Goal: Task Accomplishment & Management: Manage account settings

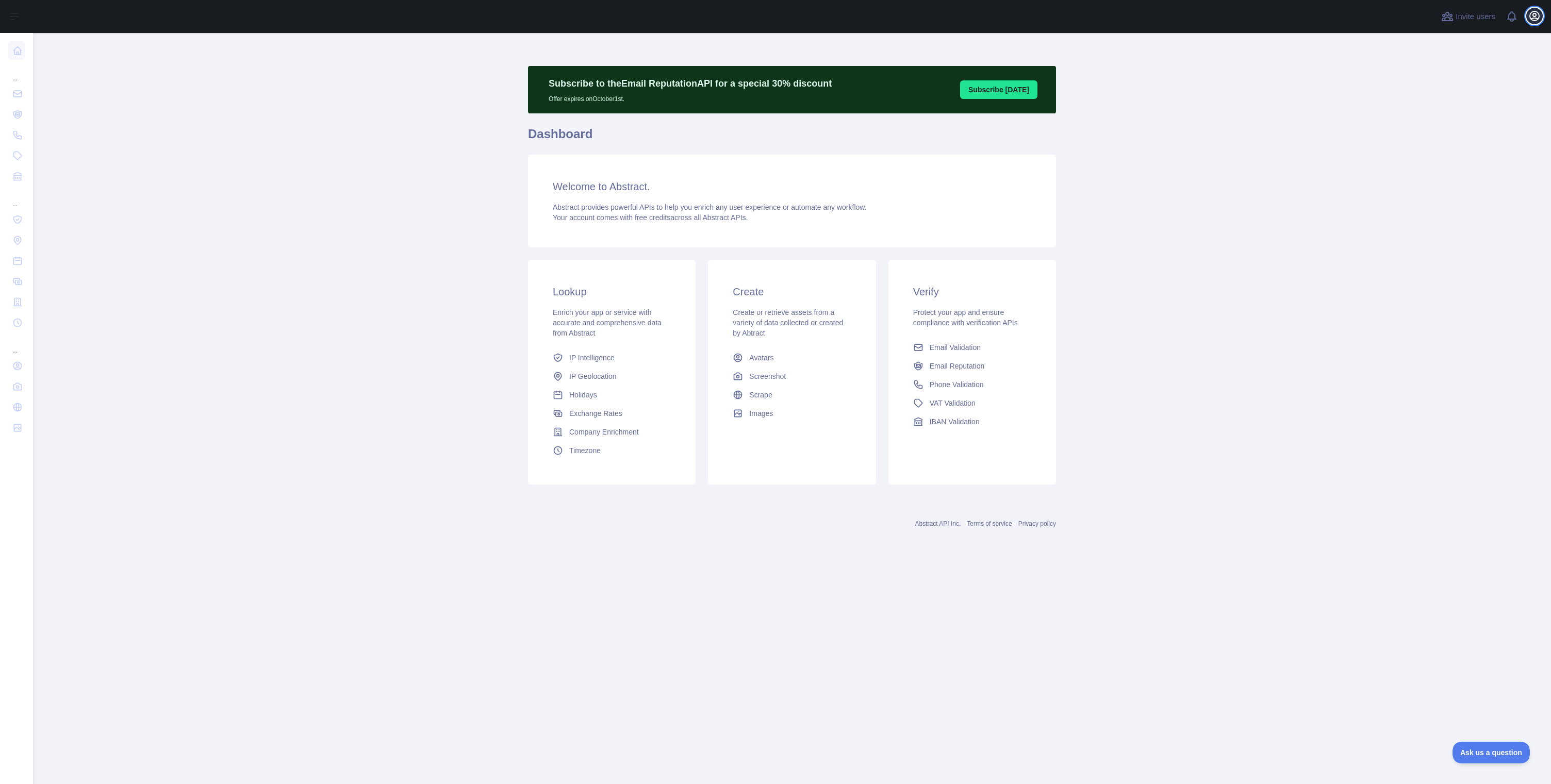
click at [1534, 22] on button "Open user menu" at bounding box center [1535, 16] width 17 height 17
click at [1452, 116] on button "Billing" at bounding box center [1484, 112] width 116 height 19
click at [1535, 14] on icon "button" at bounding box center [1534, 16] width 9 height 9
click at [1470, 78] on link "Account settings" at bounding box center [1484, 74] width 116 height 19
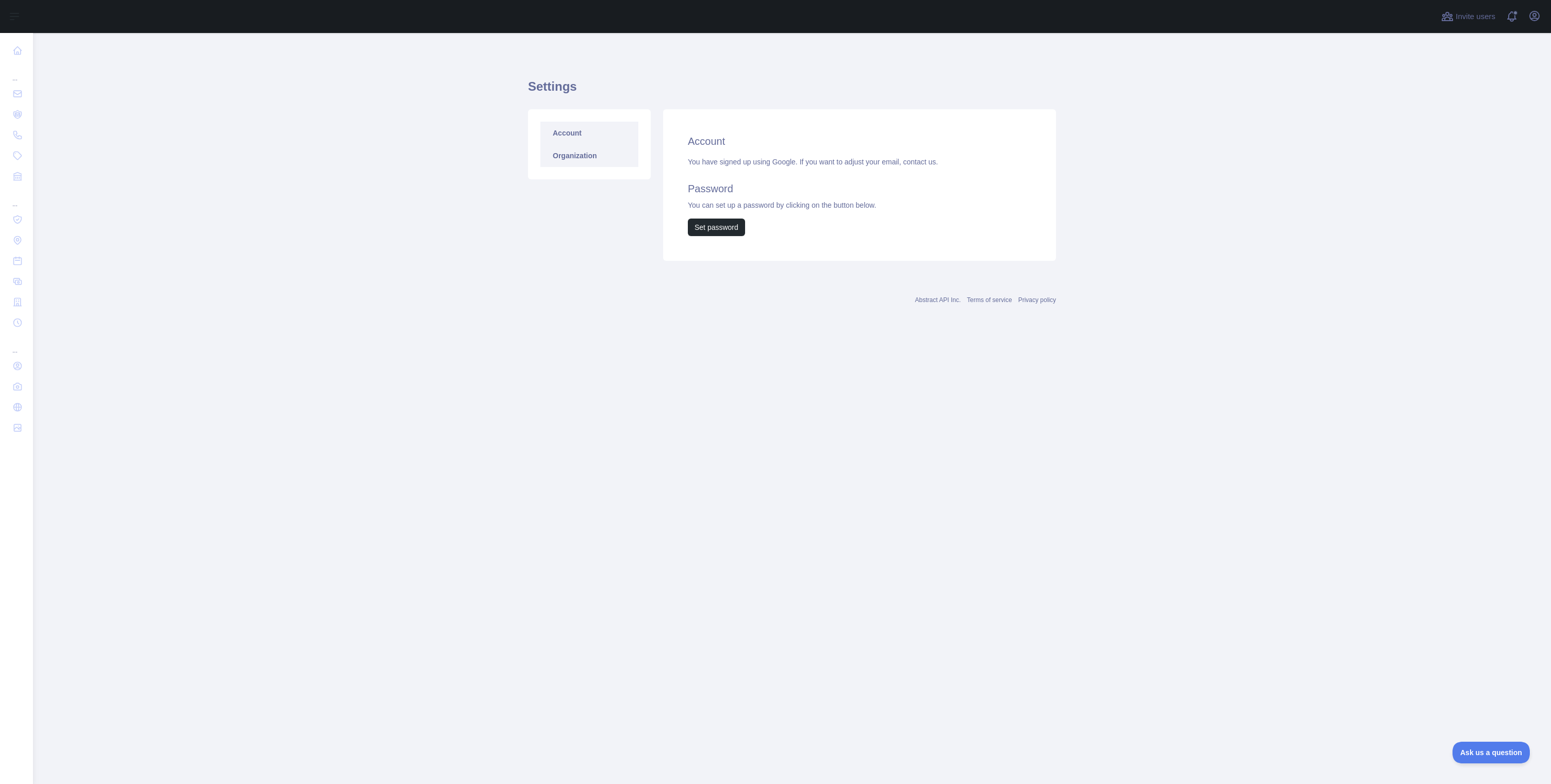
click at [561, 159] on link "Organization" at bounding box center [590, 155] width 98 height 23
click at [566, 132] on link "Account" at bounding box center [590, 132] width 98 height 23
click at [1539, 17] on icon "button" at bounding box center [1534, 16] width 9 height 9
click at [1482, 70] on link "Account settings" at bounding box center [1484, 74] width 116 height 19
click at [562, 156] on link "Organization" at bounding box center [590, 155] width 98 height 23
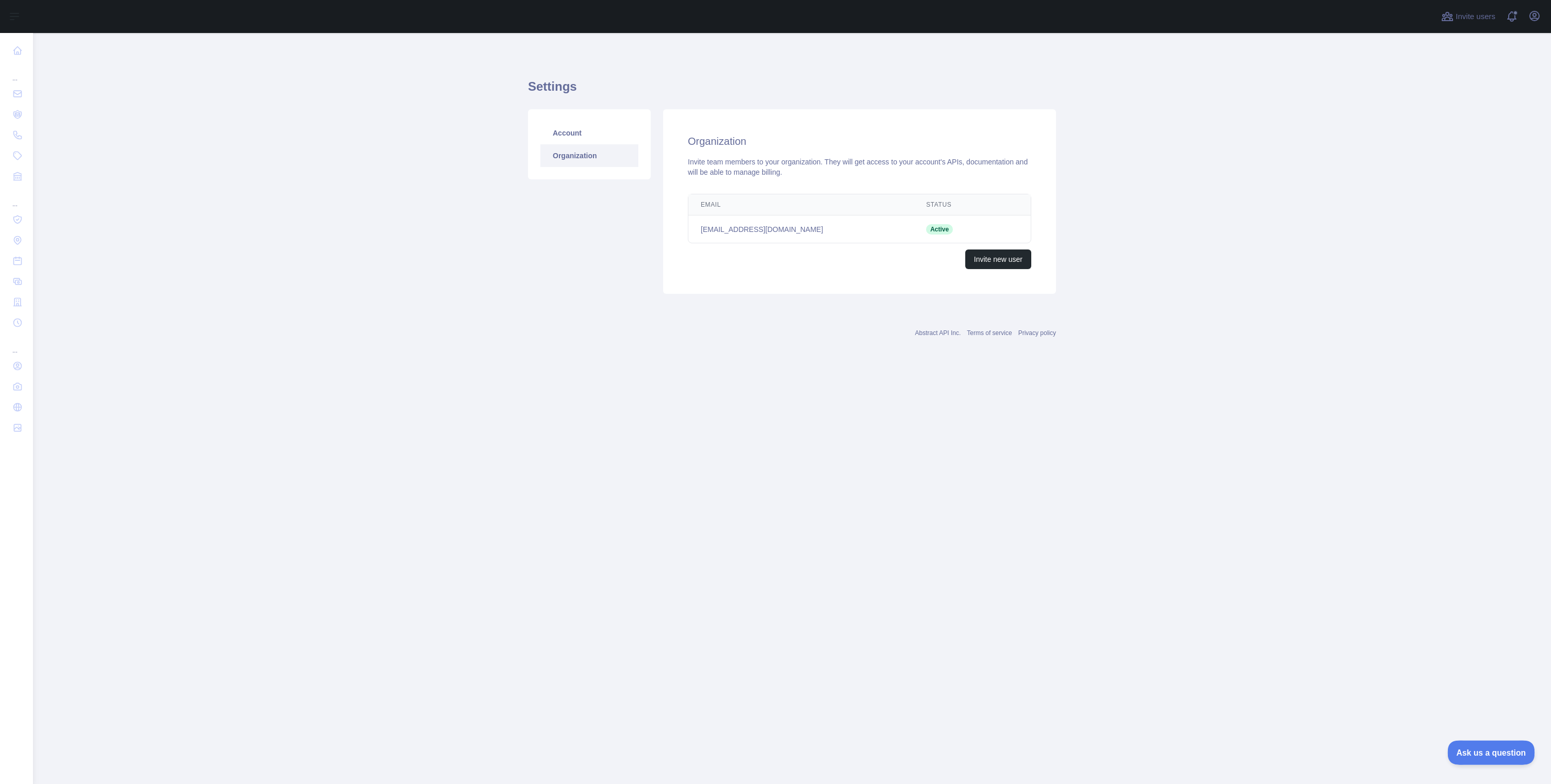
click at [1474, 749] on span "Ask us a question" at bounding box center [1486, 750] width 78 height 7
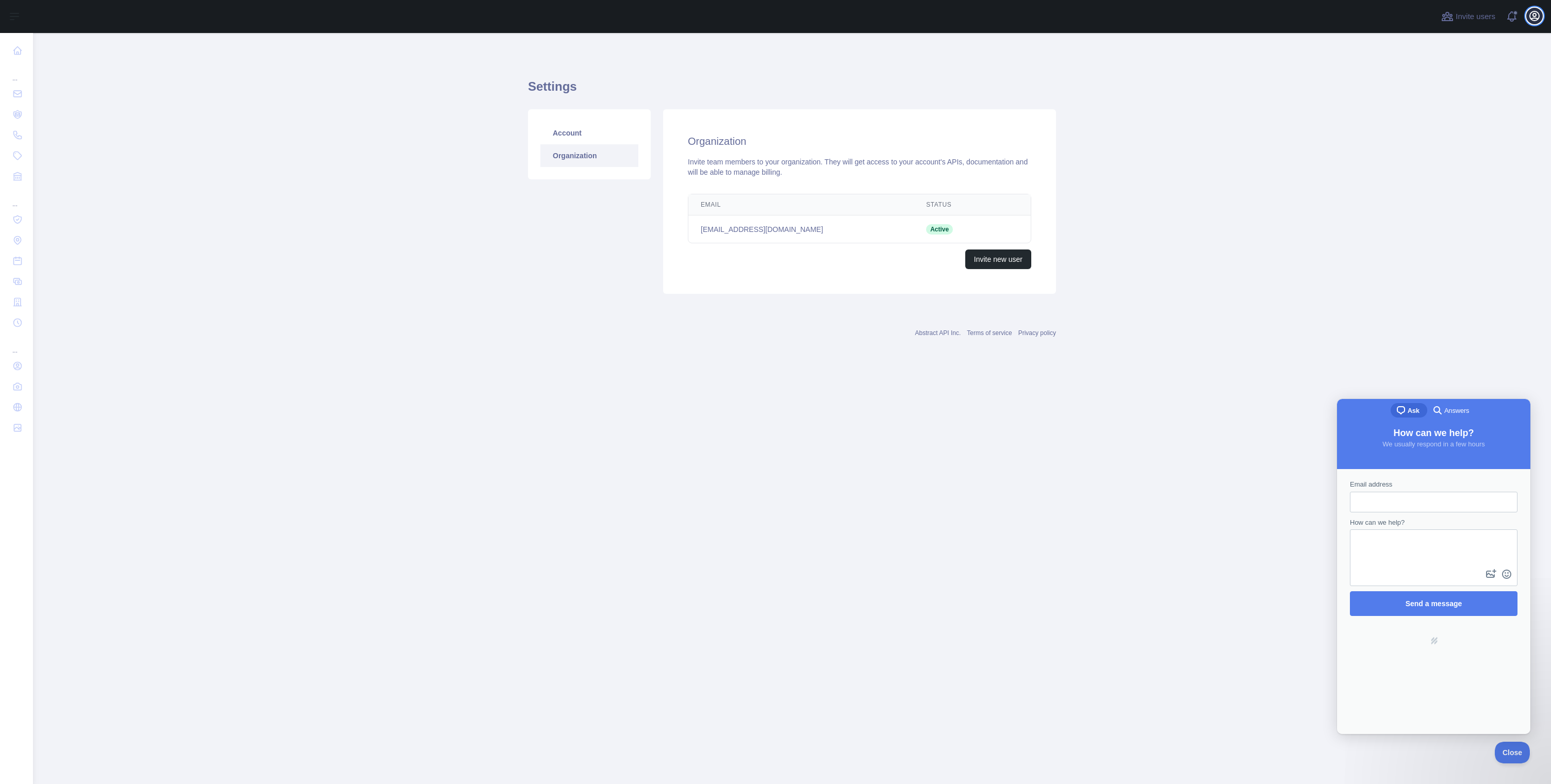
click at [1541, 17] on button "Open user menu" at bounding box center [1535, 16] width 17 height 17
click at [1466, 111] on button "Billing" at bounding box center [1484, 112] width 116 height 19
click at [1368, 507] on input "Email address" at bounding box center [1434, 502] width 151 height 19
type input "**********"
type textarea "**********"
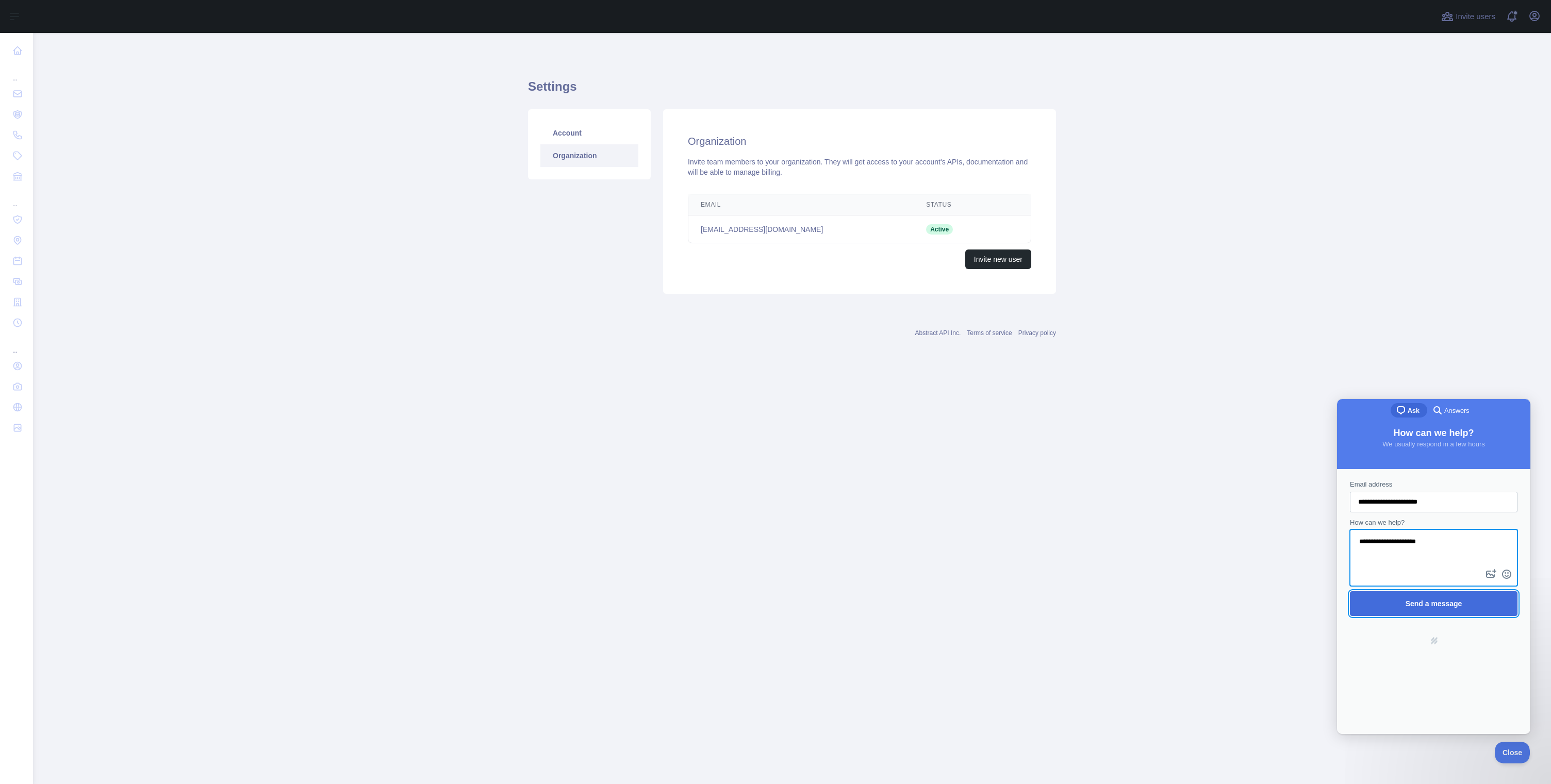
click at [1416, 601] on span "Send a message" at bounding box center [1434, 603] width 57 height 8
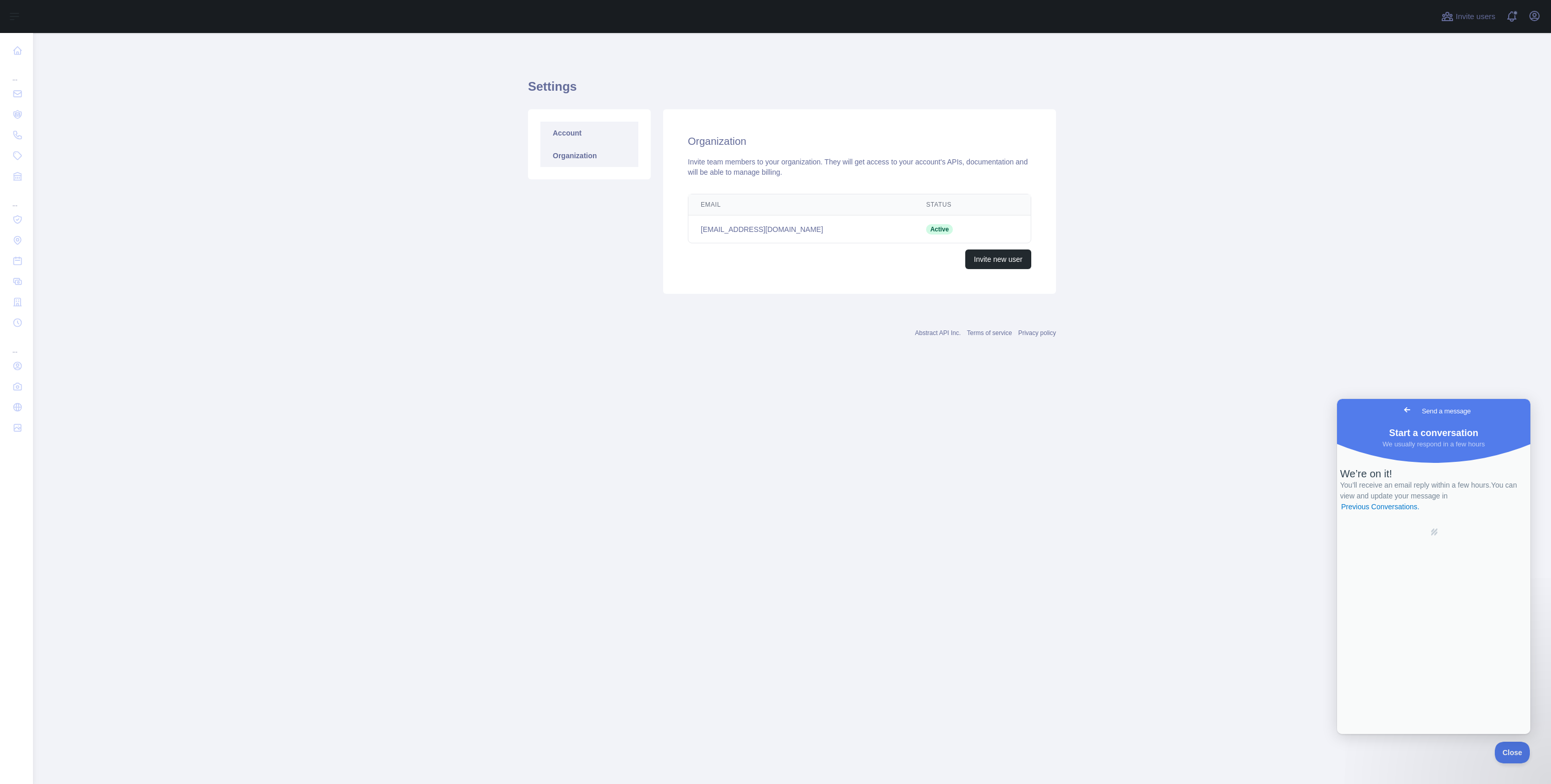
click at [572, 134] on link "Account" at bounding box center [590, 132] width 98 height 23
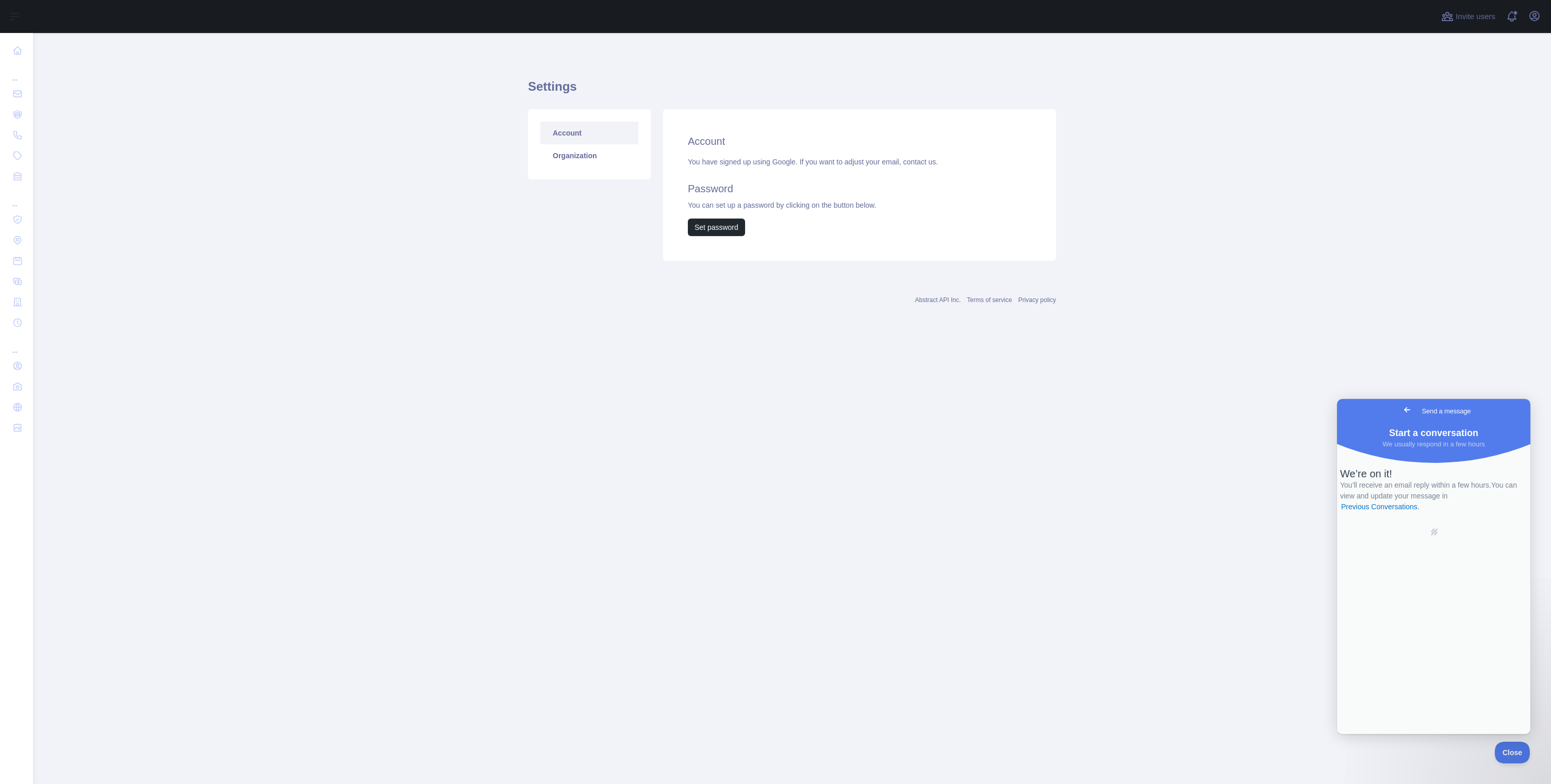
click at [716, 143] on h2 "Account" at bounding box center [859, 141] width 343 height 14
click at [712, 162] on div "You have signed up using Google. If you want to adjust your email, contact us. …" at bounding box center [859, 196] width 343 height 79
click at [577, 159] on link "Organization" at bounding box center [590, 155] width 98 height 23
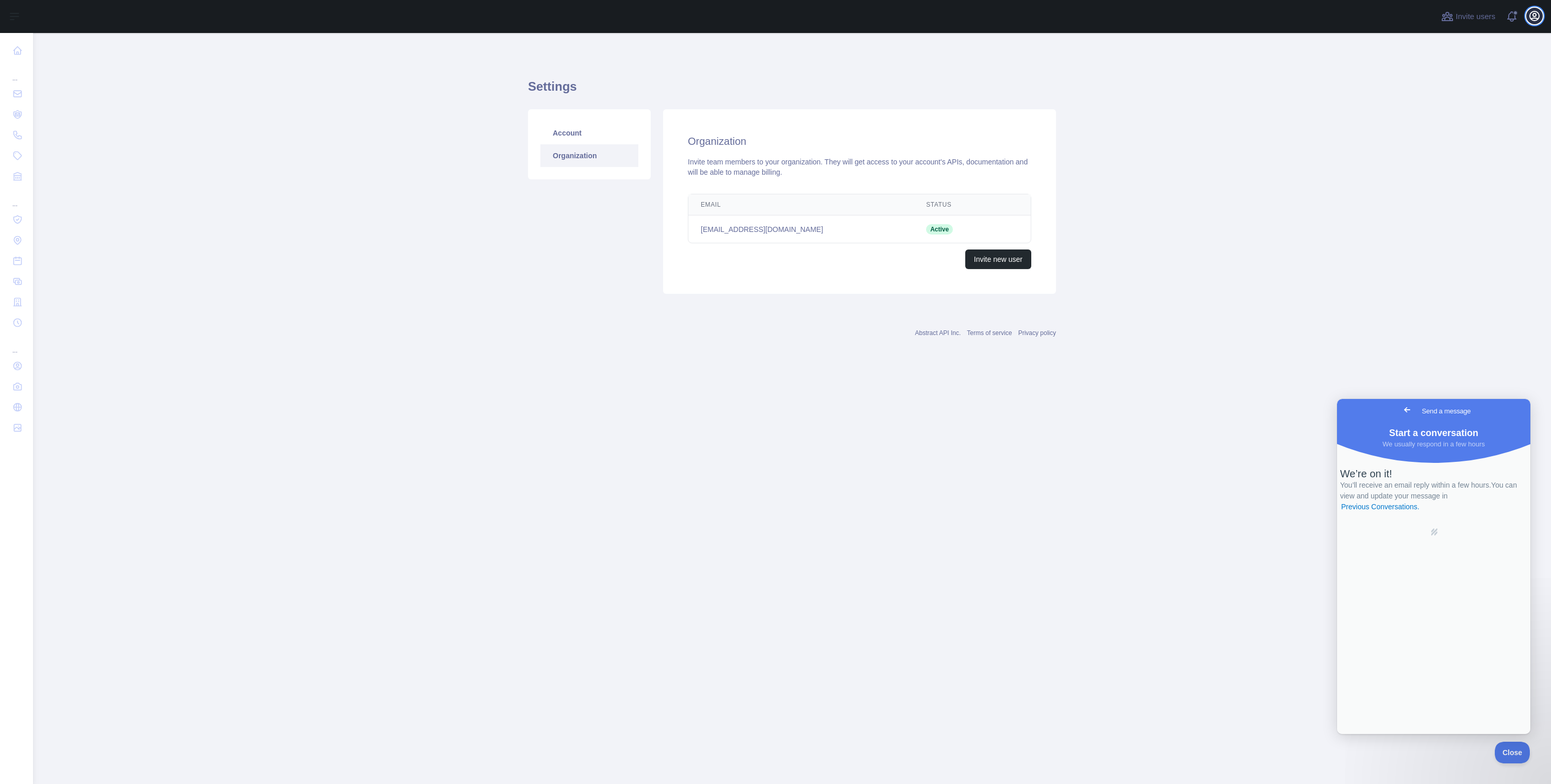
click at [1534, 19] on icon "button" at bounding box center [1534, 16] width 12 height 12
click at [1465, 93] on link "Organization" at bounding box center [1484, 93] width 116 height 19
click at [930, 226] on td "Active" at bounding box center [953, 229] width 79 height 28
drag, startPoint x: 908, startPoint y: 228, endPoint x: 762, endPoint y: 219, distance: 146.3
click at [926, 228] on span "Active" at bounding box center [939, 229] width 27 height 10
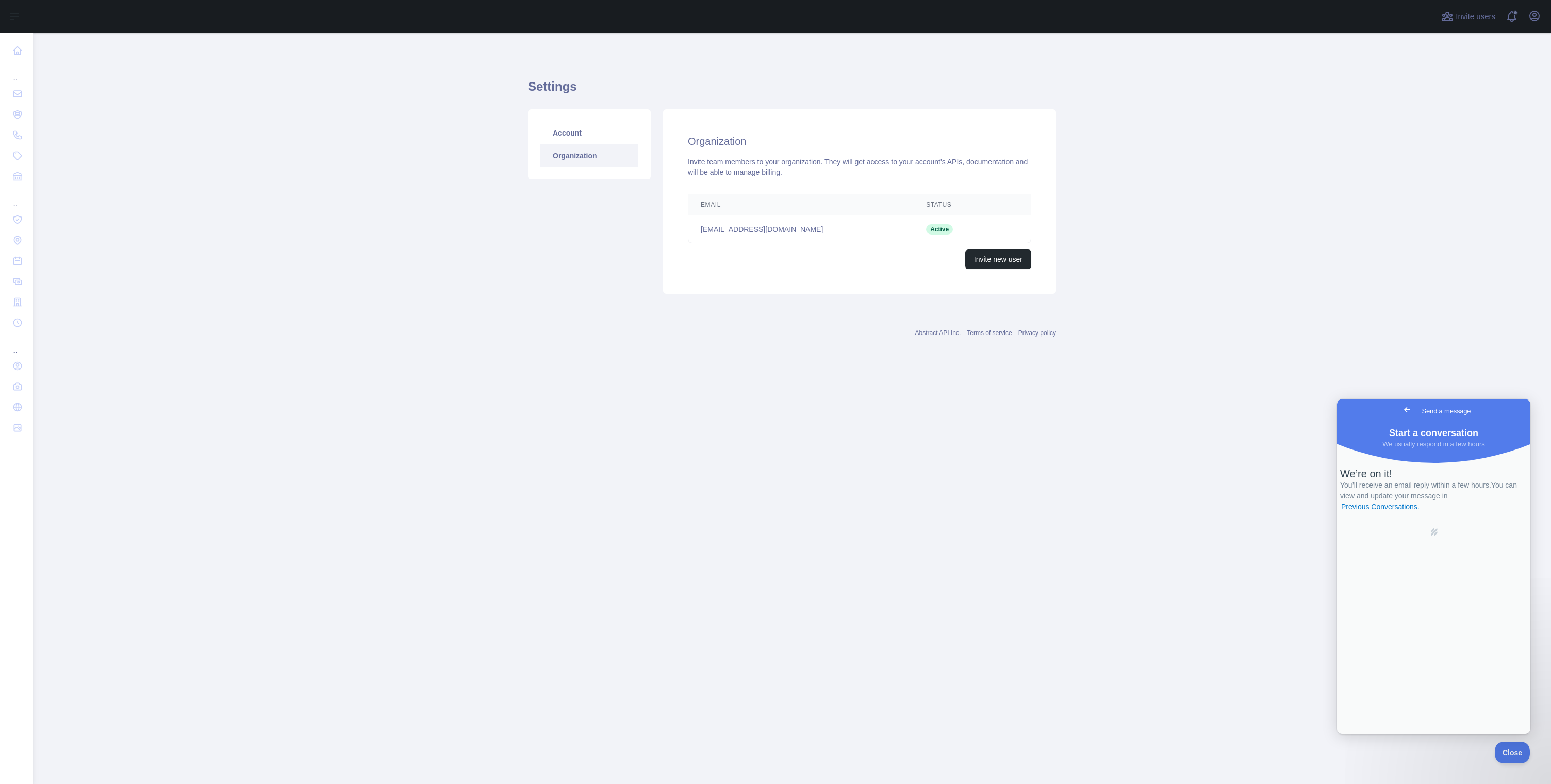
click at [722, 228] on td "[EMAIL_ADDRESS][DOMAIN_NAME]" at bounding box center [801, 229] width 225 height 28
click at [729, 152] on div "Organization Invite team members to your organization. They will get access to …" at bounding box center [860, 201] width 393 height 184
drag, startPoint x: 732, startPoint y: 164, endPoint x: 811, endPoint y: 180, distance: 80.6
click at [811, 180] on div "Organization Invite team members to your organization. They will get access to …" at bounding box center [860, 201] width 393 height 184
drag, startPoint x: 811, startPoint y: 180, endPoint x: 620, endPoint y: 158, distance: 192.3
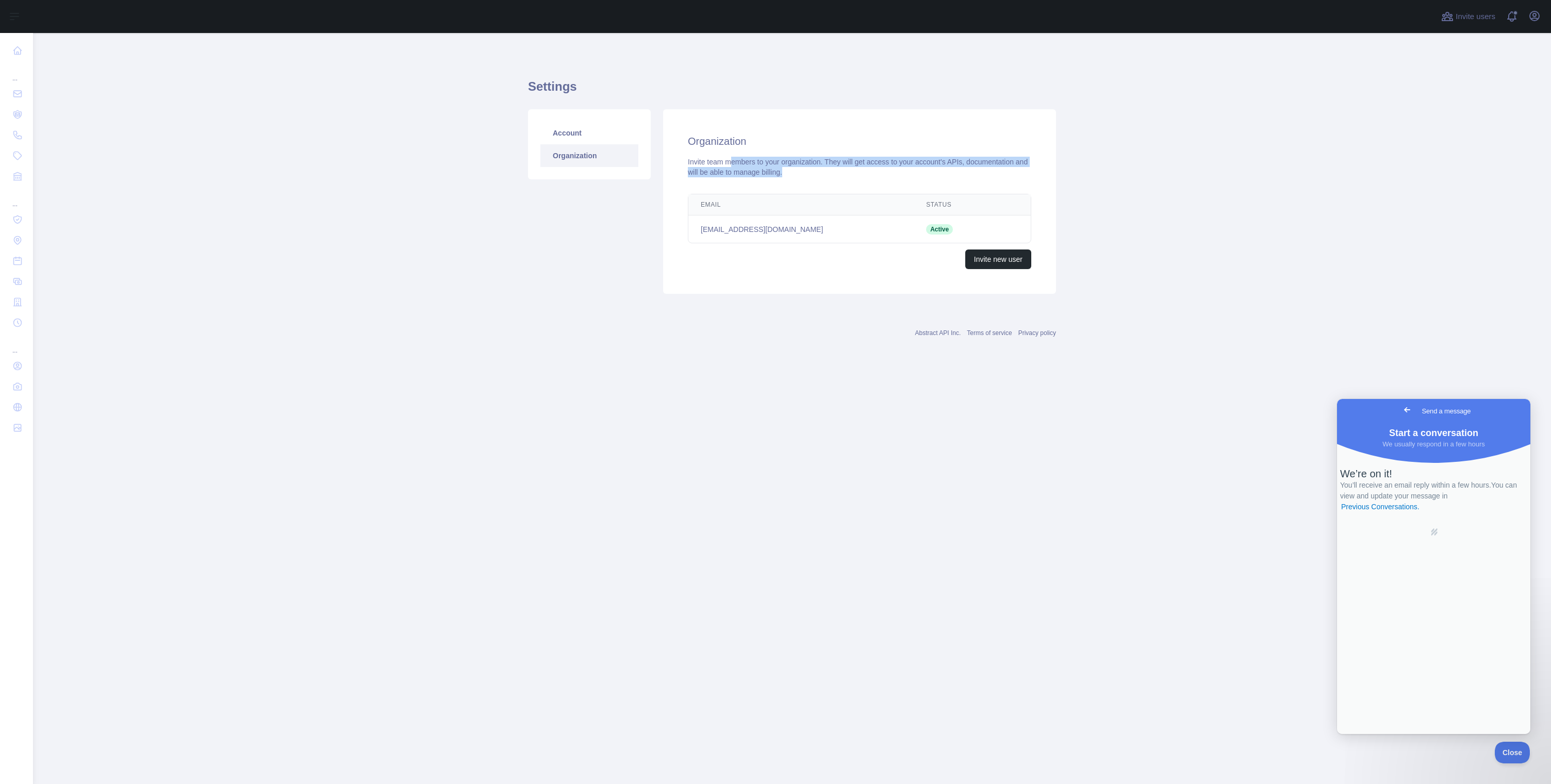
click at [811, 180] on div "Organization Invite team members to your organization. They will get access to …" at bounding box center [860, 201] width 393 height 184
click at [555, 132] on link "Account" at bounding box center [590, 132] width 98 height 23
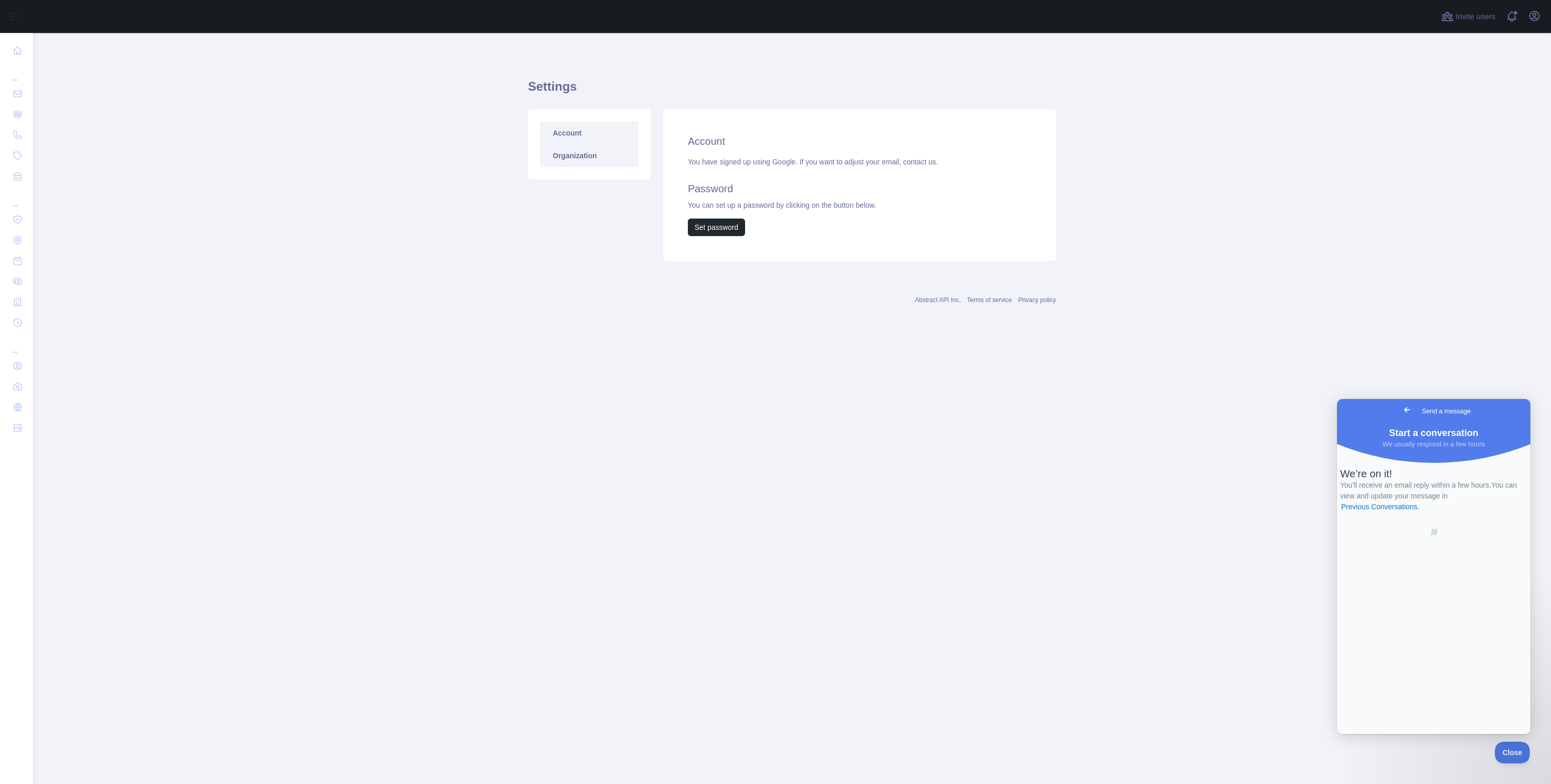
click at [556, 157] on link "Organization" at bounding box center [590, 155] width 98 height 23
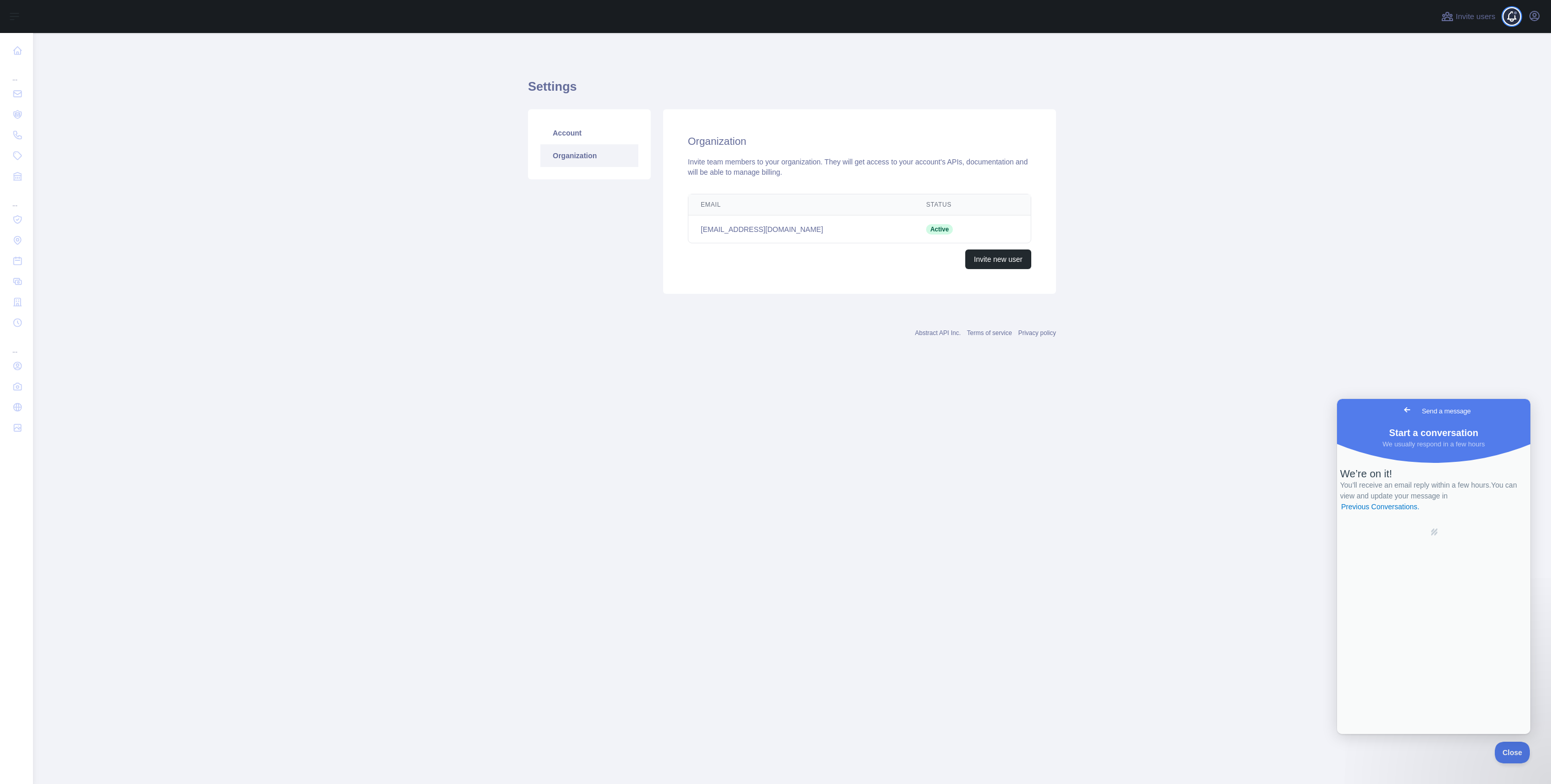
click at [1519, 17] on span at bounding box center [1516, 16] width 21 height 33
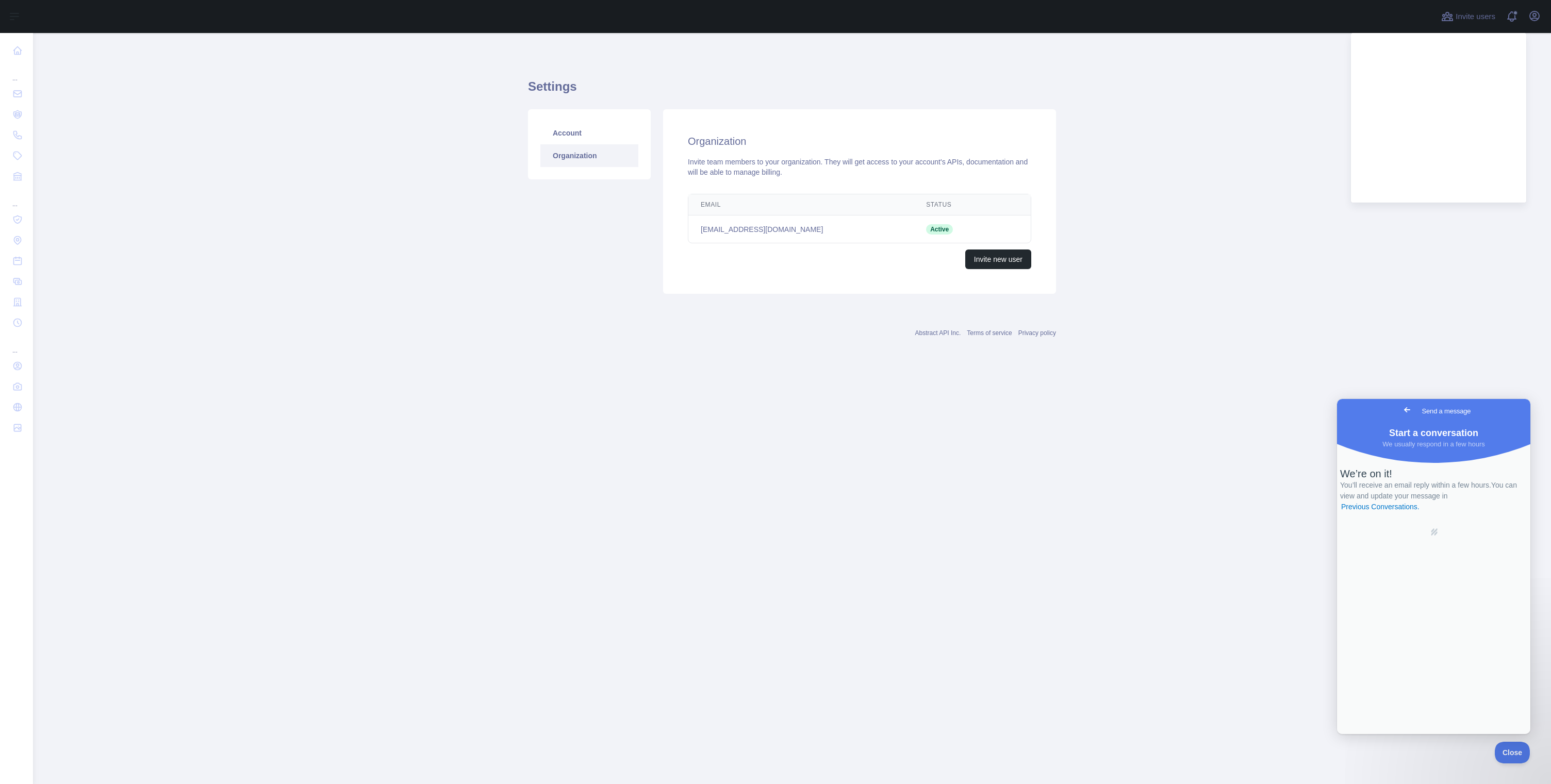
click at [1543, 16] on div "Invite users View notifications Open user menu" at bounding box center [792, 16] width 1518 height 33
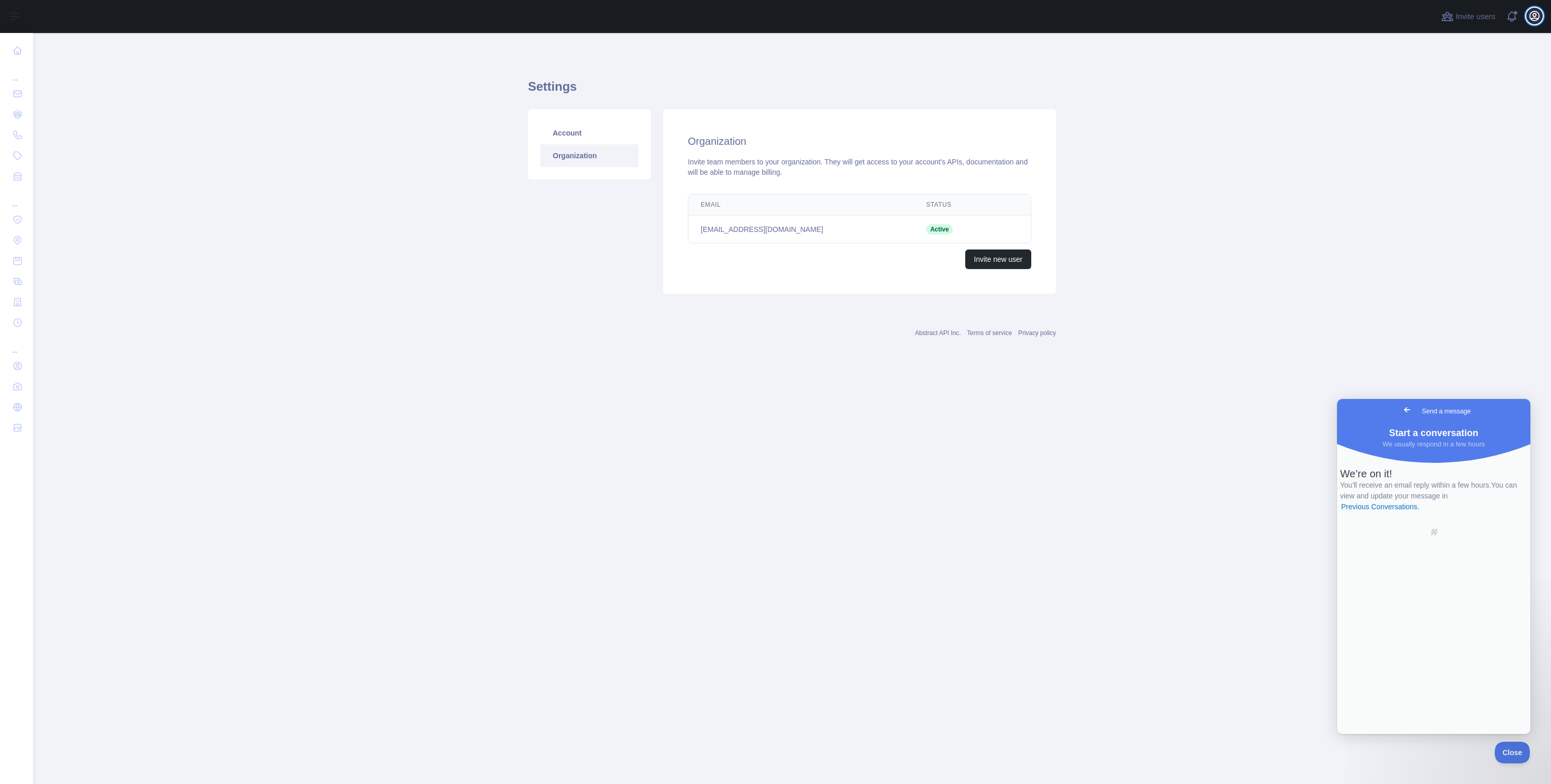
click at [1536, 19] on icon "button" at bounding box center [1534, 16] width 12 height 12
click at [1459, 112] on button "Billing" at bounding box center [1484, 112] width 116 height 19
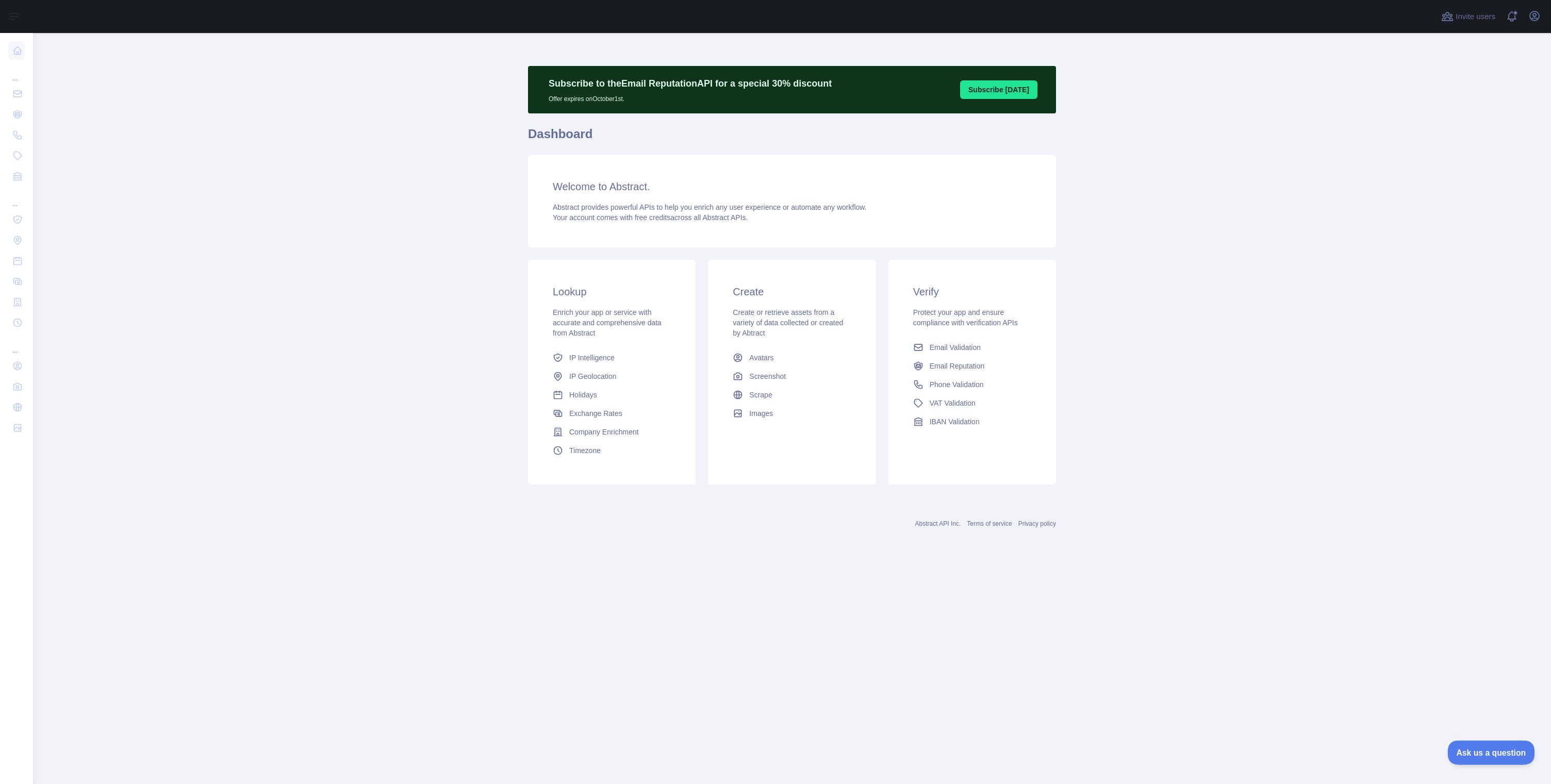
click at [1484, 752] on span "Ask us a question" at bounding box center [1486, 750] width 78 height 7
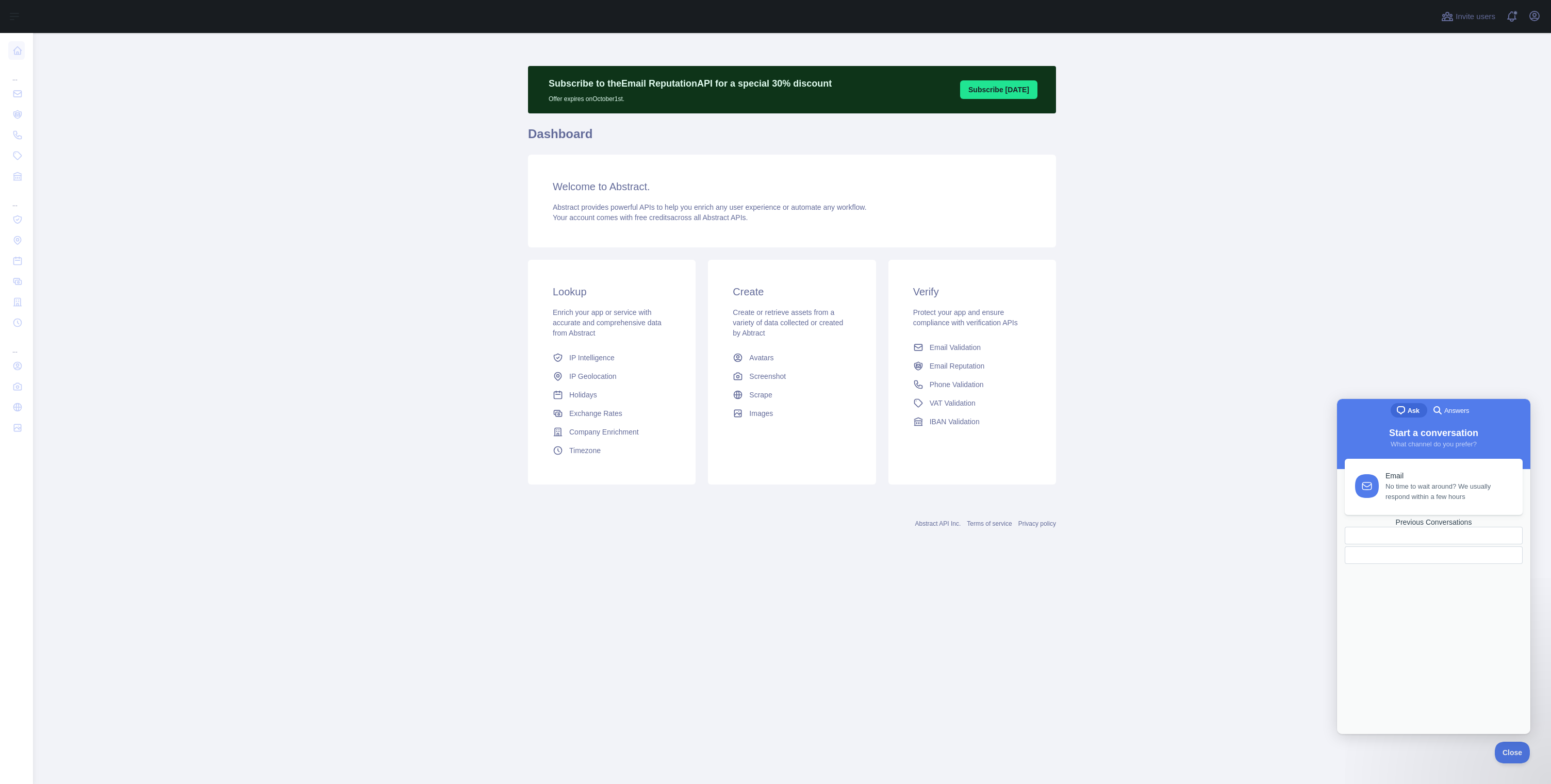
click at [1445, 408] on span "Answers" at bounding box center [1457, 411] width 25 height 10
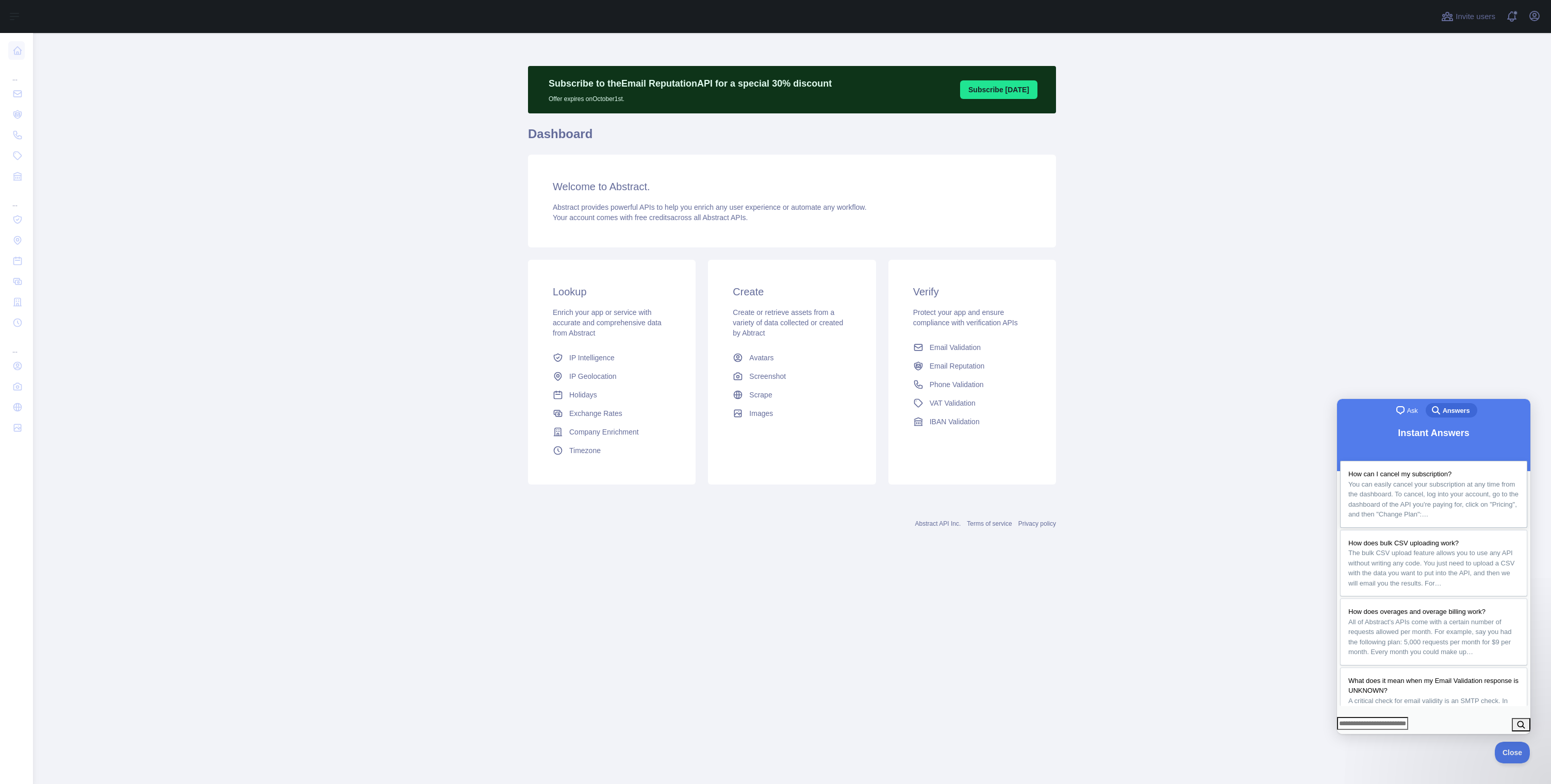
click at [1427, 469] on div "How can I cancel my subscription?" at bounding box center [1433, 474] width 171 height 10
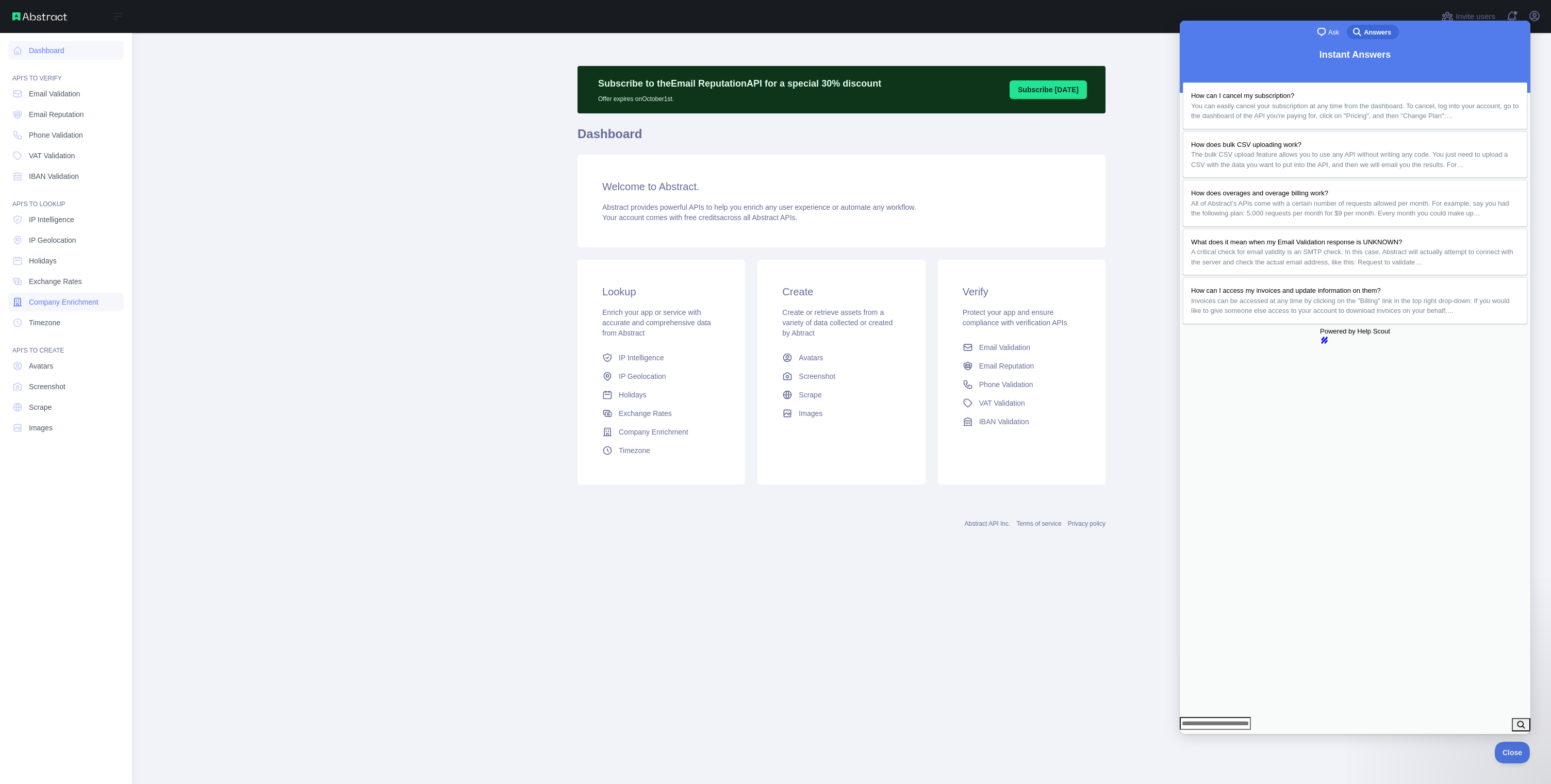
click at [57, 297] on span "Company Enrichment" at bounding box center [64, 302] width 70 height 10
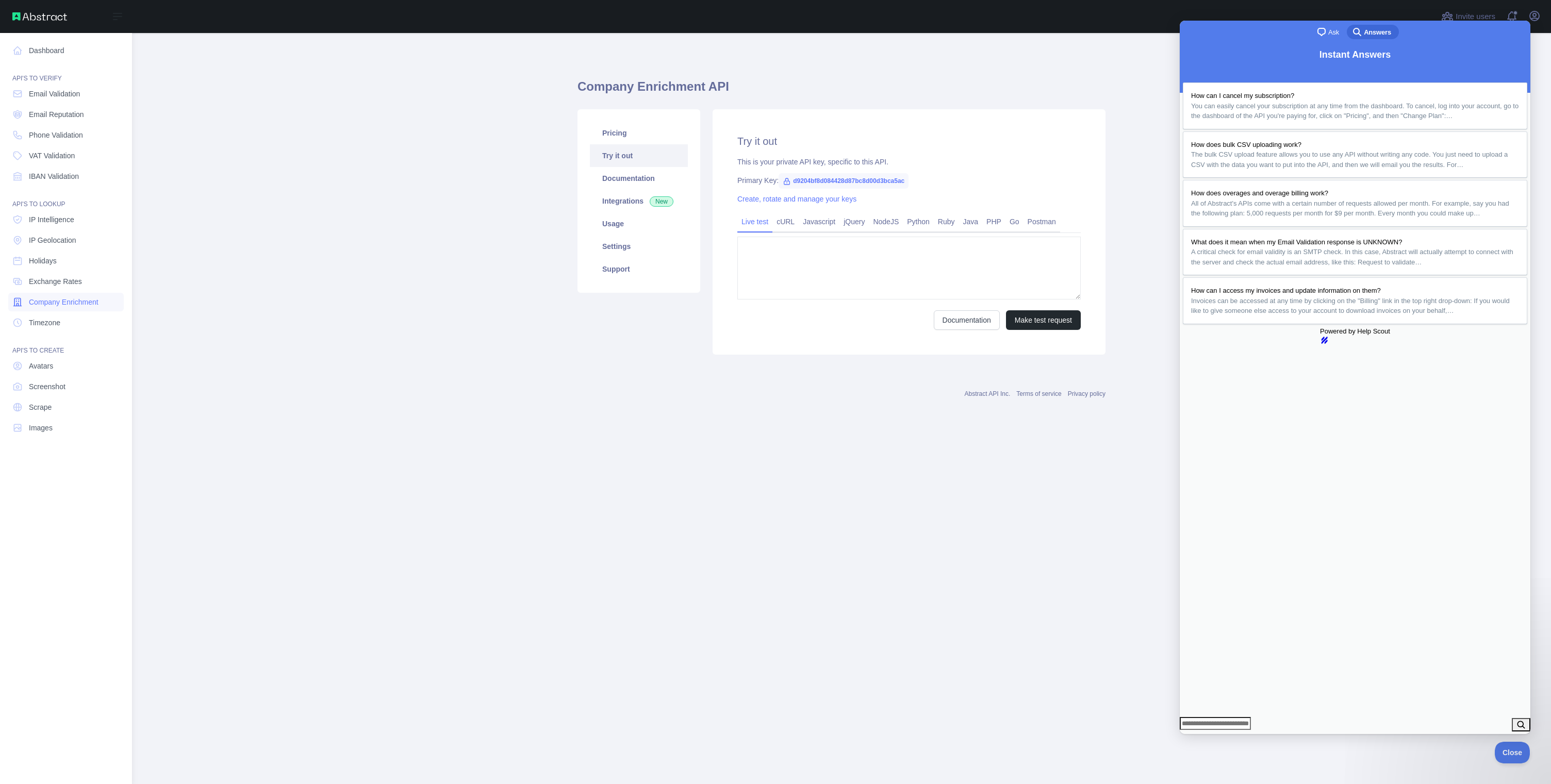
type textarea "**********"
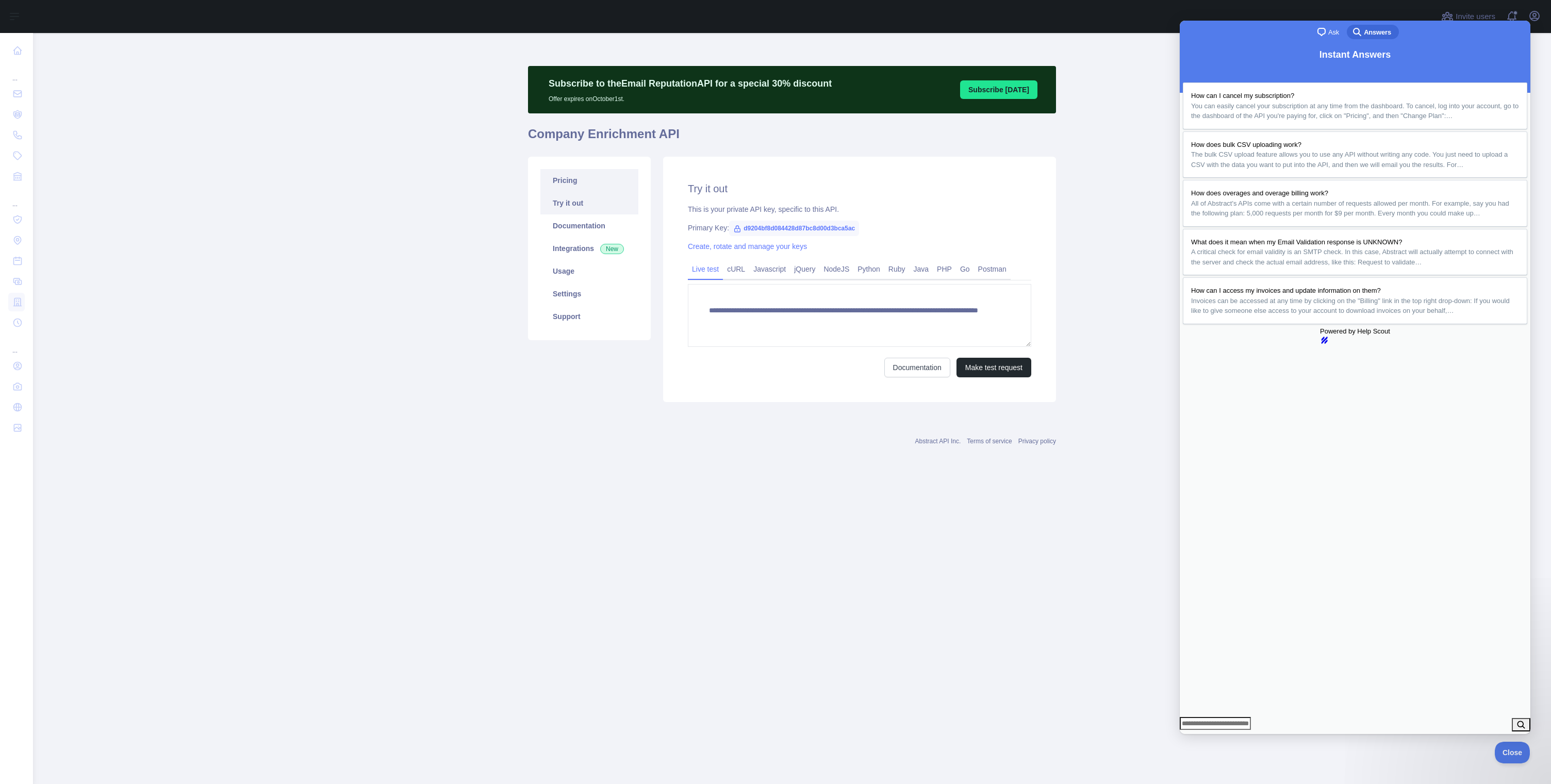
click at [564, 171] on link "Pricing" at bounding box center [590, 180] width 98 height 23
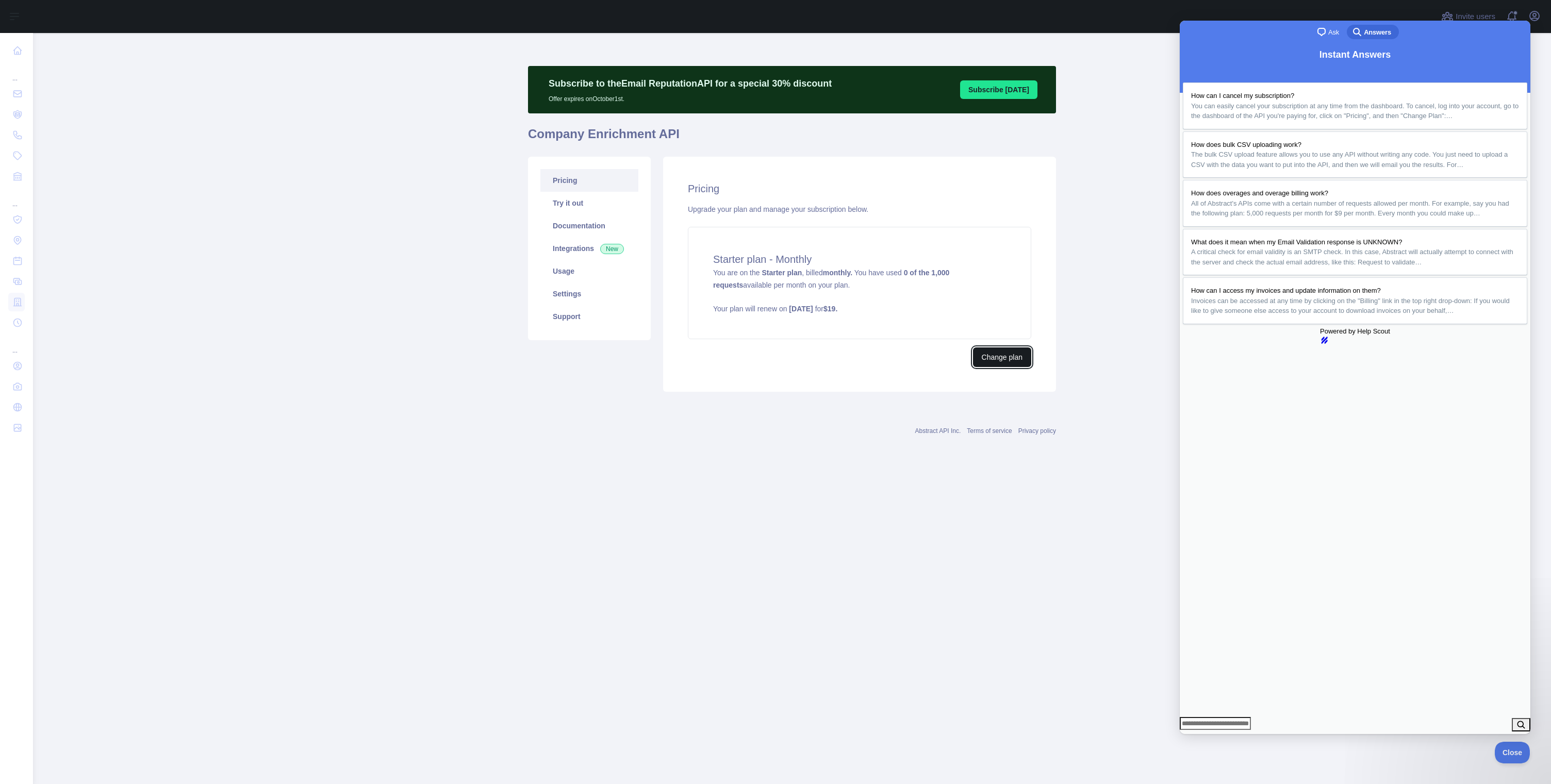
click at [1016, 355] on button "Change plan" at bounding box center [1002, 357] width 58 height 19
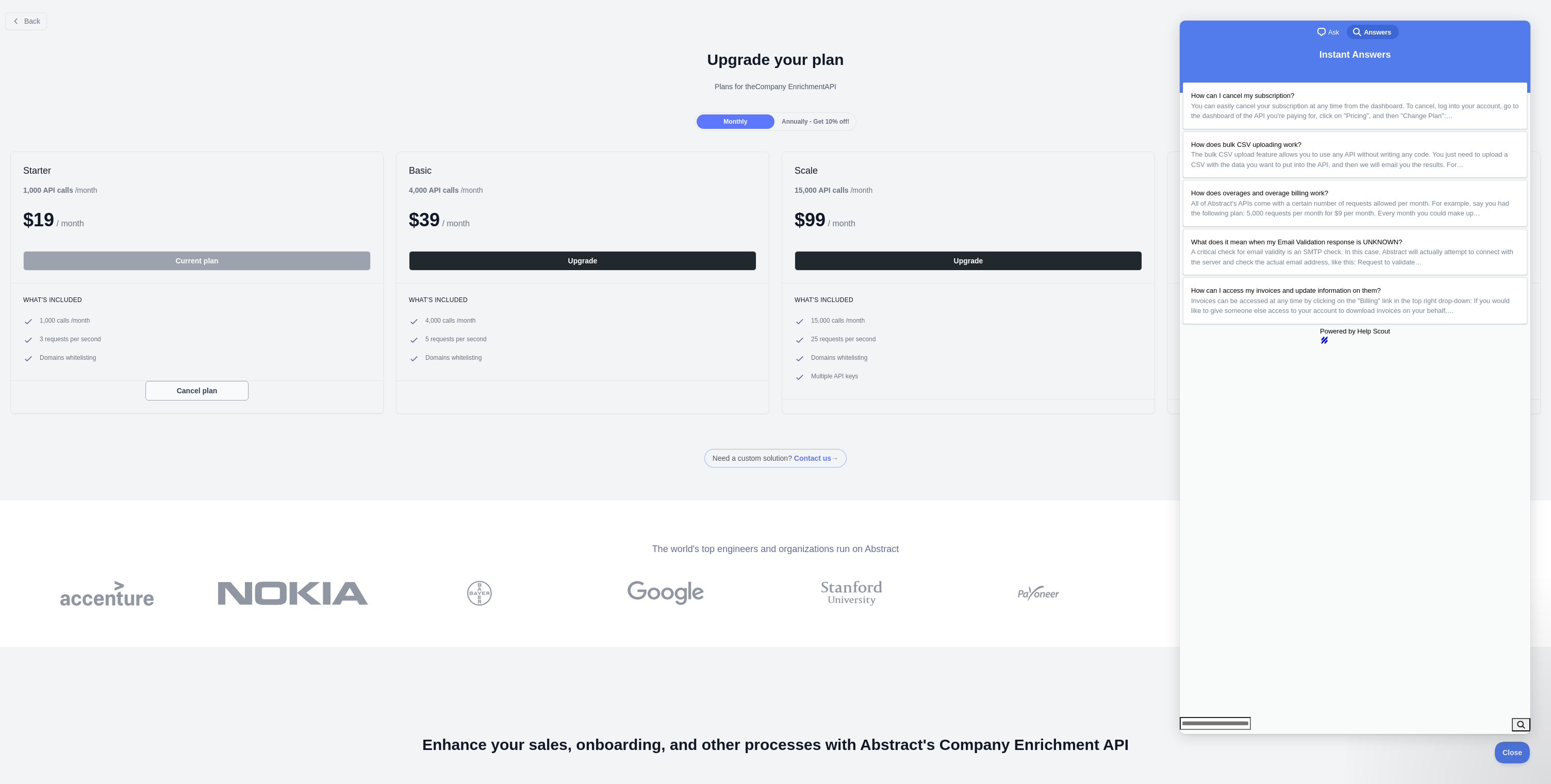
click at [202, 392] on button "Cancel plan" at bounding box center [197, 390] width 103 height 19
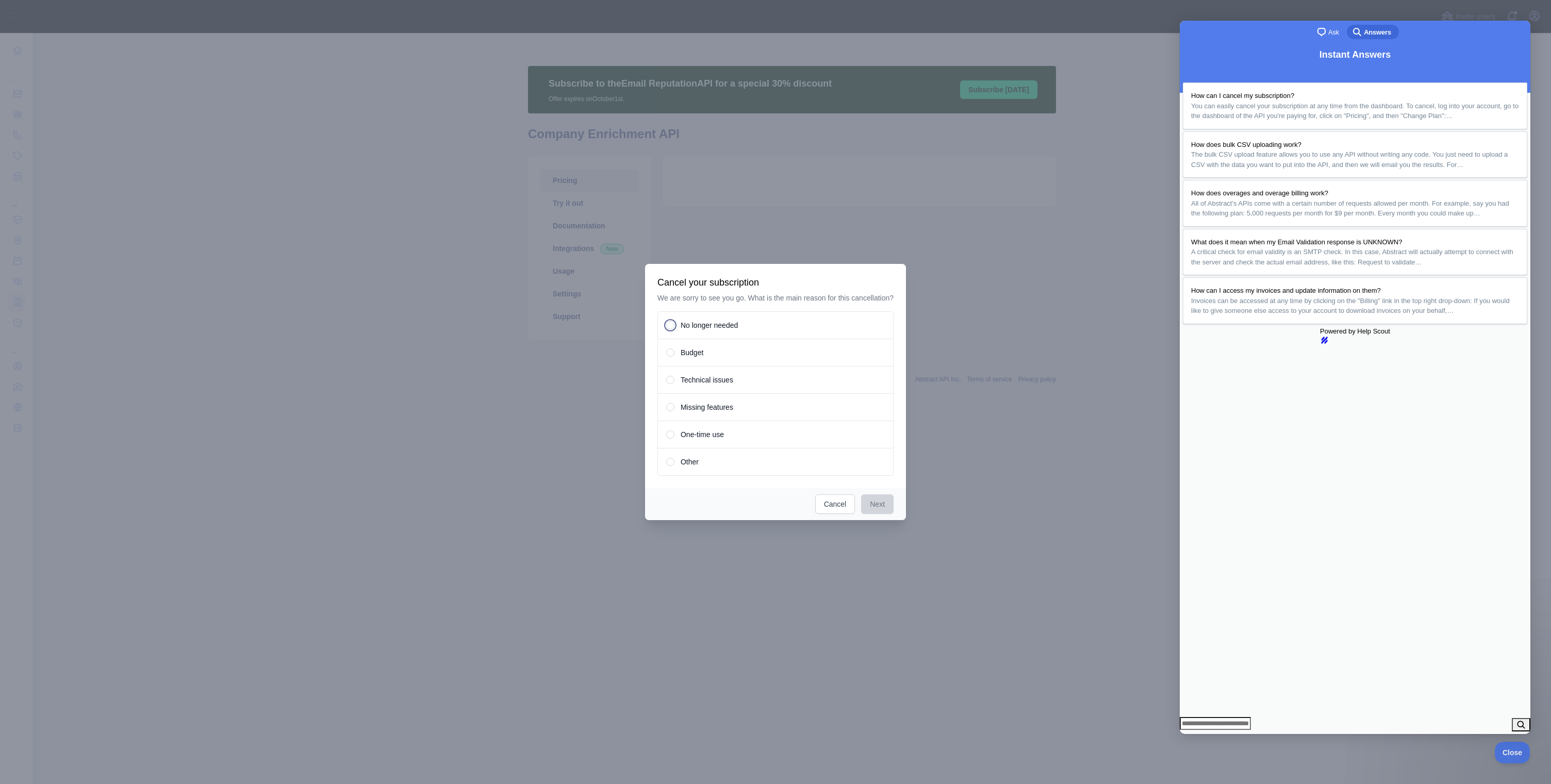
click at [700, 330] on span "No longer needed" at bounding box center [709, 325] width 58 height 10
click at [886, 505] on button "Next" at bounding box center [877, 504] width 32 height 19
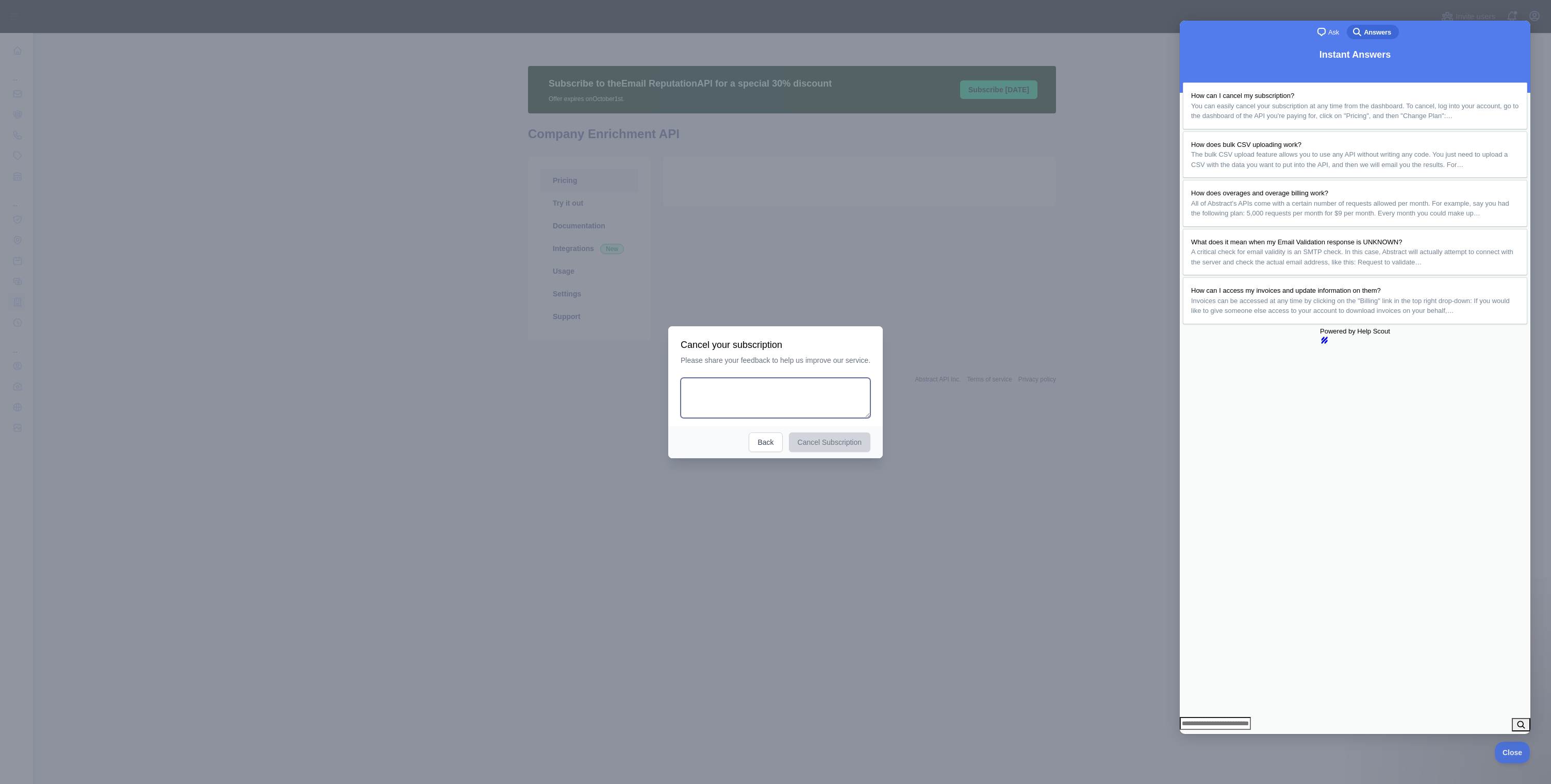
click at [757, 408] on textarea at bounding box center [775, 398] width 189 height 40
type textarea "**********"
click at [813, 442] on button "Cancel Subscription" at bounding box center [832, 442] width 82 height 19
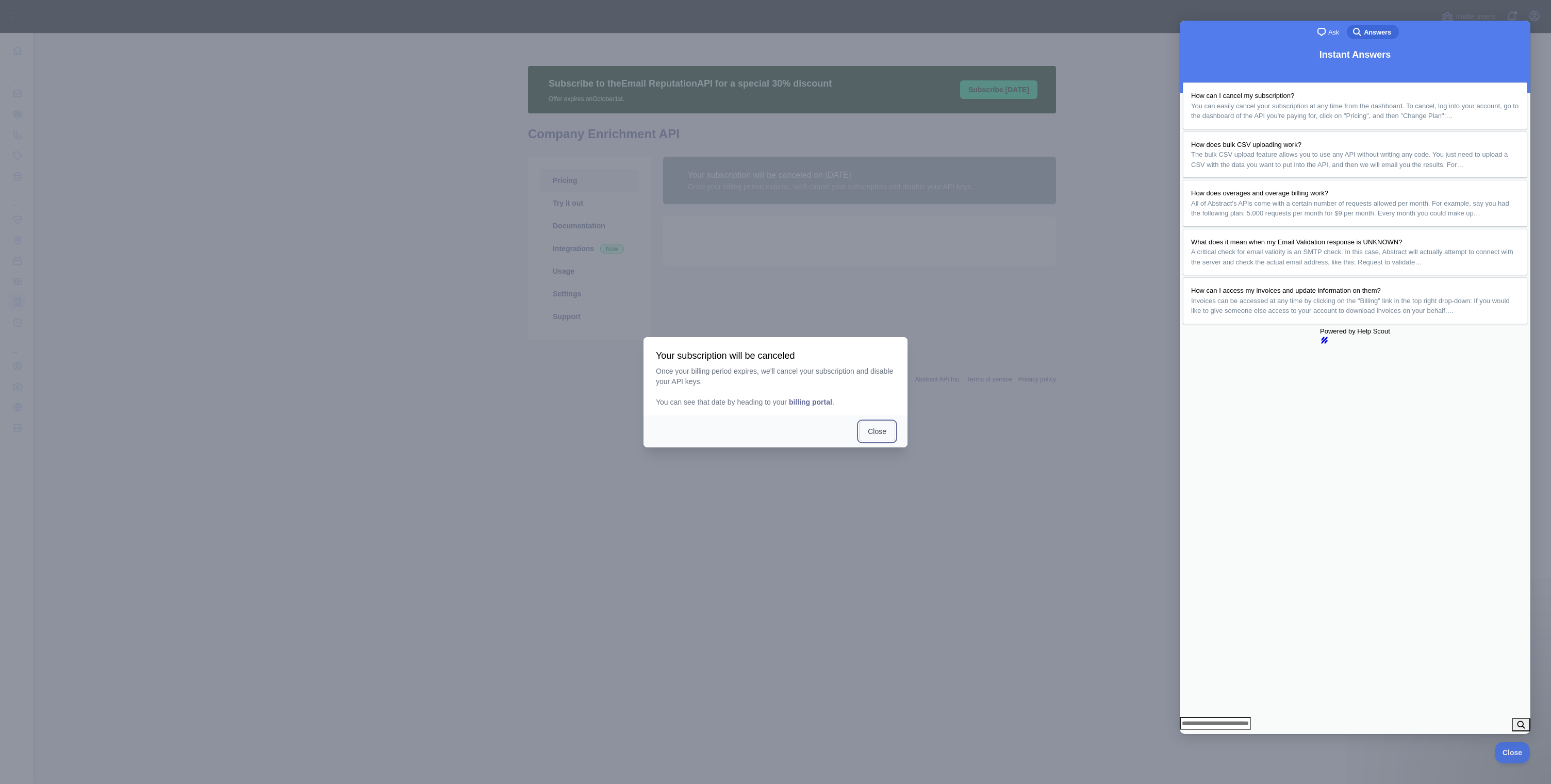
click at [882, 434] on button "Close" at bounding box center [877, 431] width 36 height 19
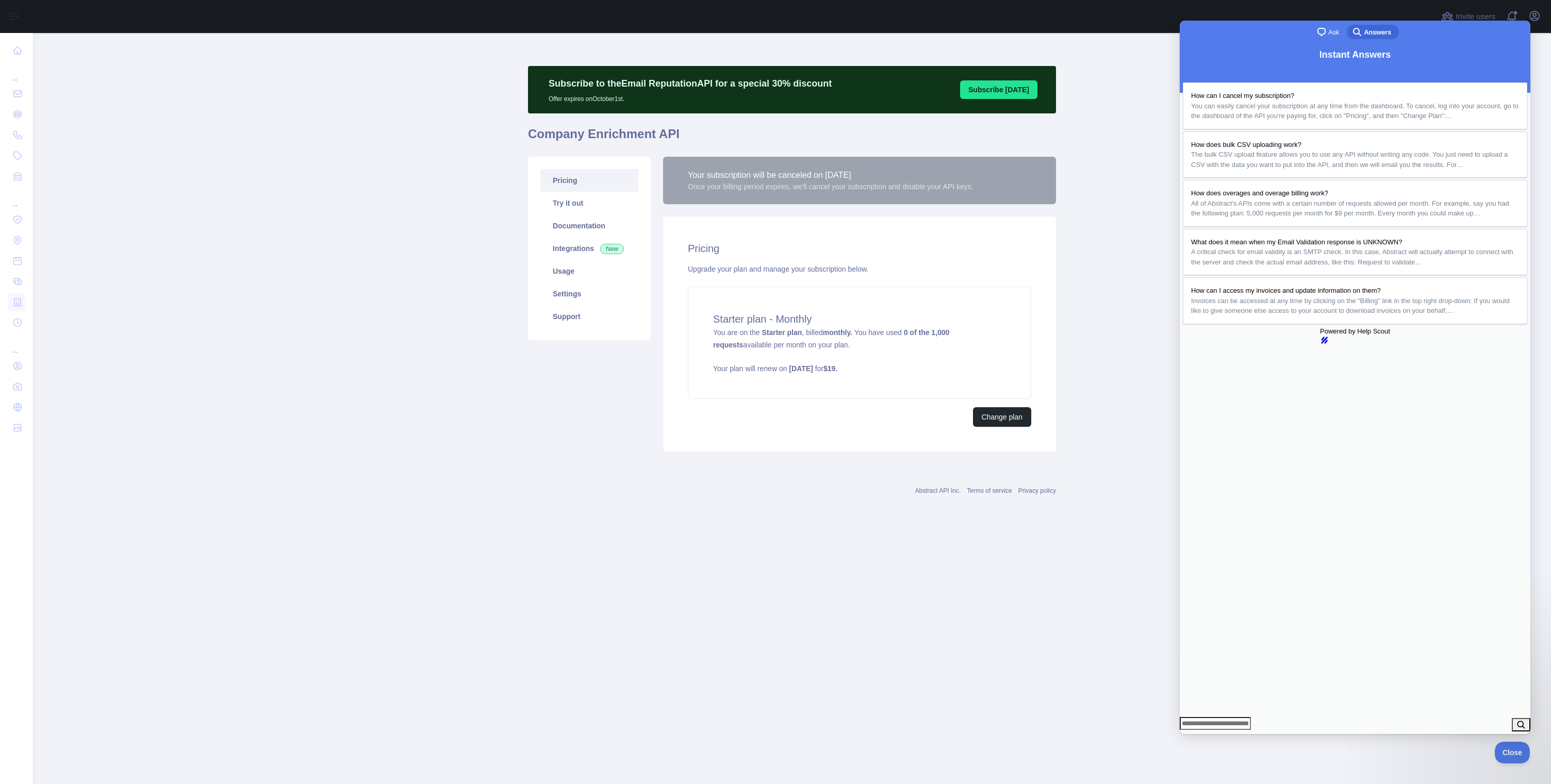
click at [1199, 734] on button "Close" at bounding box center [1189, 741] width 19 height 14
